Goal: Task Accomplishment & Management: Manage account settings

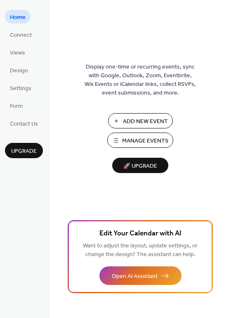
click at [155, 139] on span "Manage Events" at bounding box center [145, 141] width 46 height 9
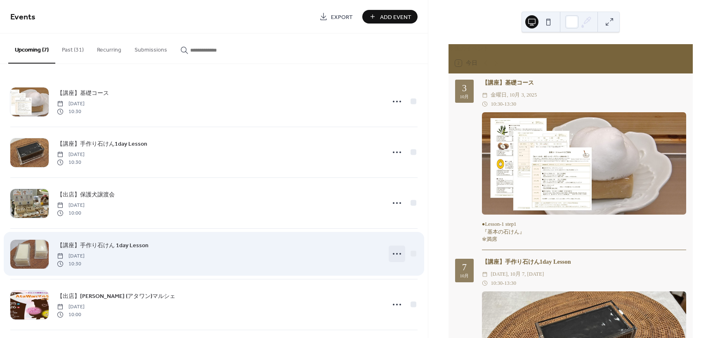
click at [399, 255] on icon at bounding box center [396, 253] width 13 height 13
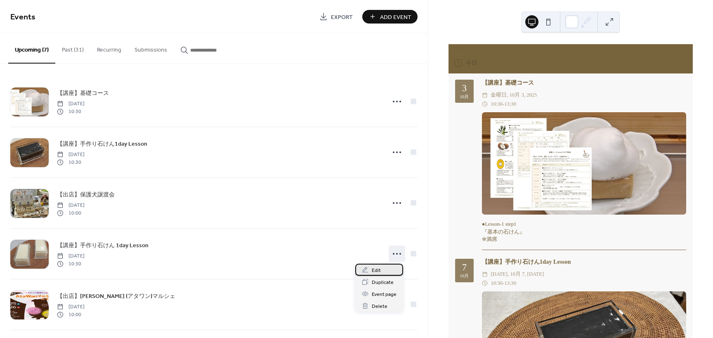
click at [384, 272] on div "Edit" at bounding box center [379, 270] width 48 height 12
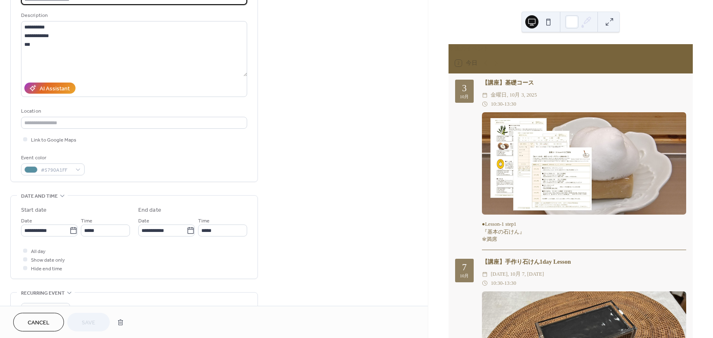
scroll to position [83, 0]
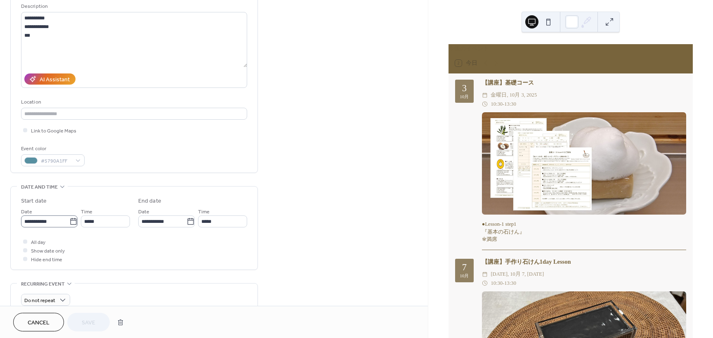
click at [70, 224] on icon at bounding box center [73, 221] width 6 height 7
click at [69, 224] on input "**********" at bounding box center [45, 221] width 48 height 12
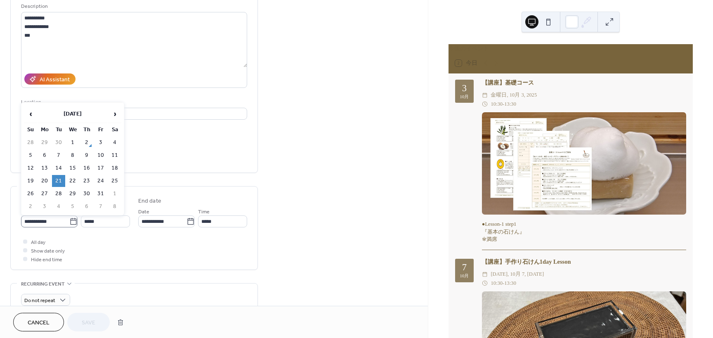
click at [71, 222] on icon at bounding box center [73, 221] width 8 height 8
click at [69, 222] on input "**********" at bounding box center [45, 221] width 48 height 12
click at [44, 193] on td "27" at bounding box center [44, 194] width 13 height 12
type input "**********"
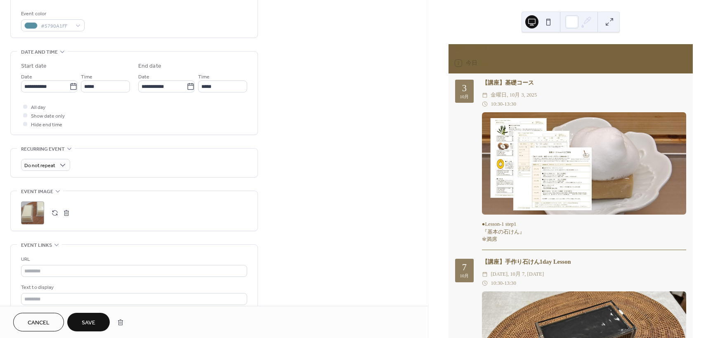
scroll to position [248, 0]
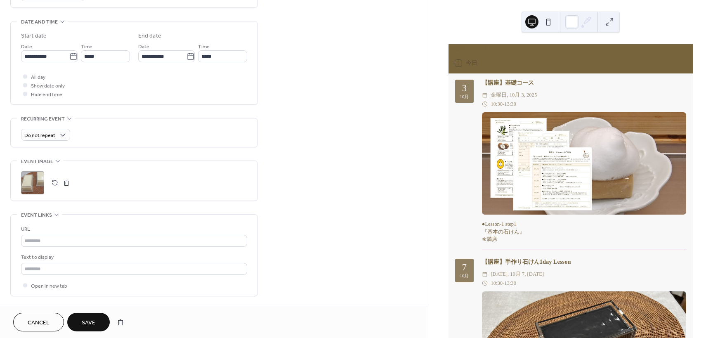
click at [93, 321] on span "Save" at bounding box center [89, 322] width 14 height 9
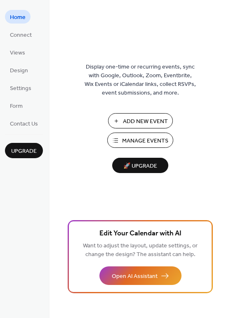
click at [139, 138] on span "Manage Events" at bounding box center [145, 141] width 46 height 9
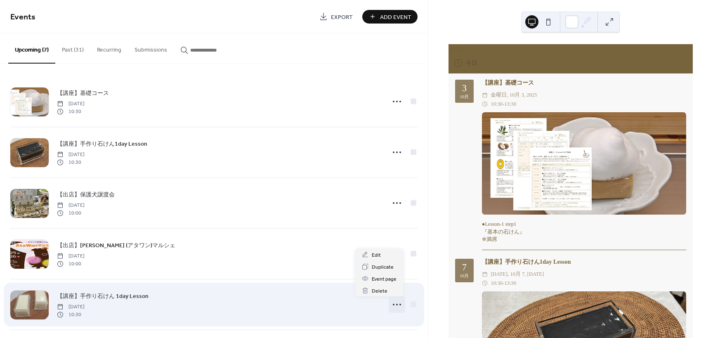
click at [395, 306] on icon at bounding box center [396, 304] width 13 height 13
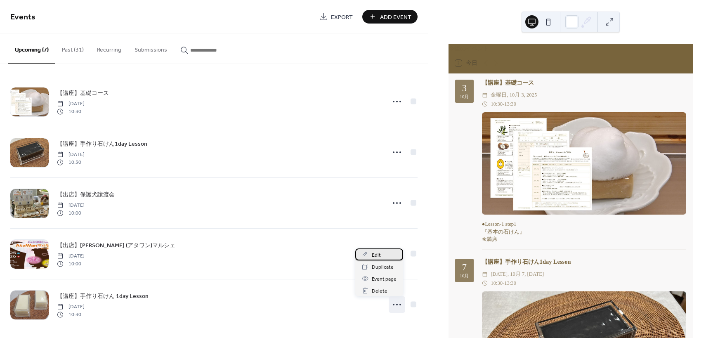
click at [377, 256] on span "Edit" at bounding box center [376, 255] width 9 height 9
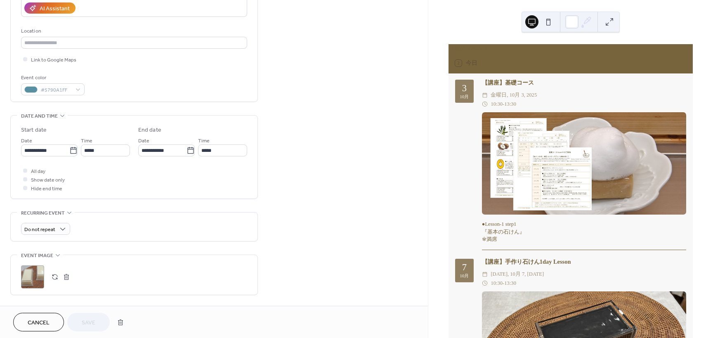
scroll to position [206, 0]
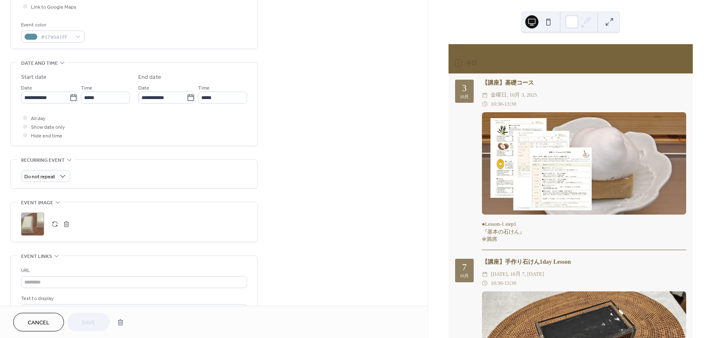
click at [53, 224] on button "button" at bounding box center [55, 224] width 12 height 12
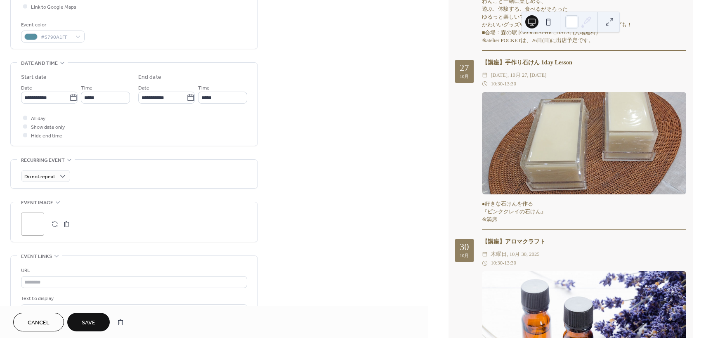
scroll to position [743, 0]
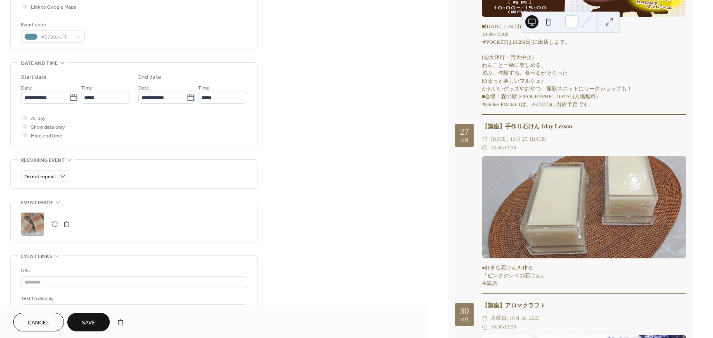
click at [99, 319] on button "Save" at bounding box center [88, 322] width 42 height 19
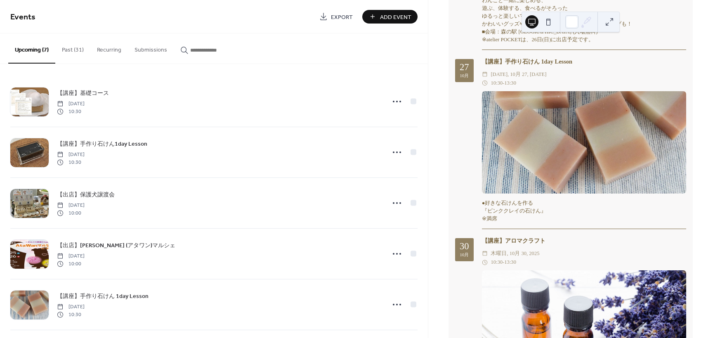
scroll to position [784, 0]
